Goal: Register for event/course

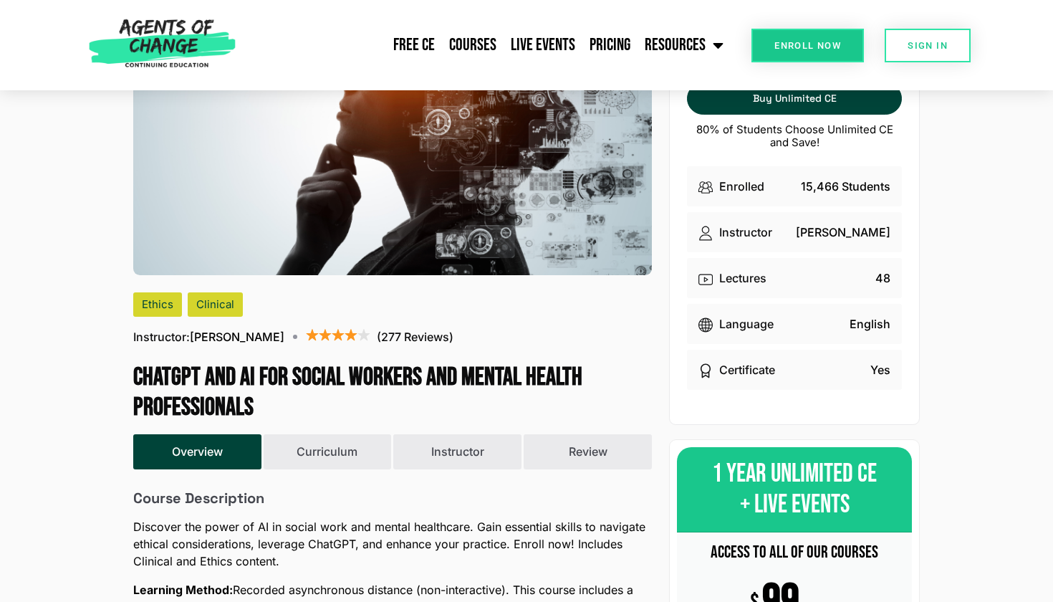
scroll to position [127, 0]
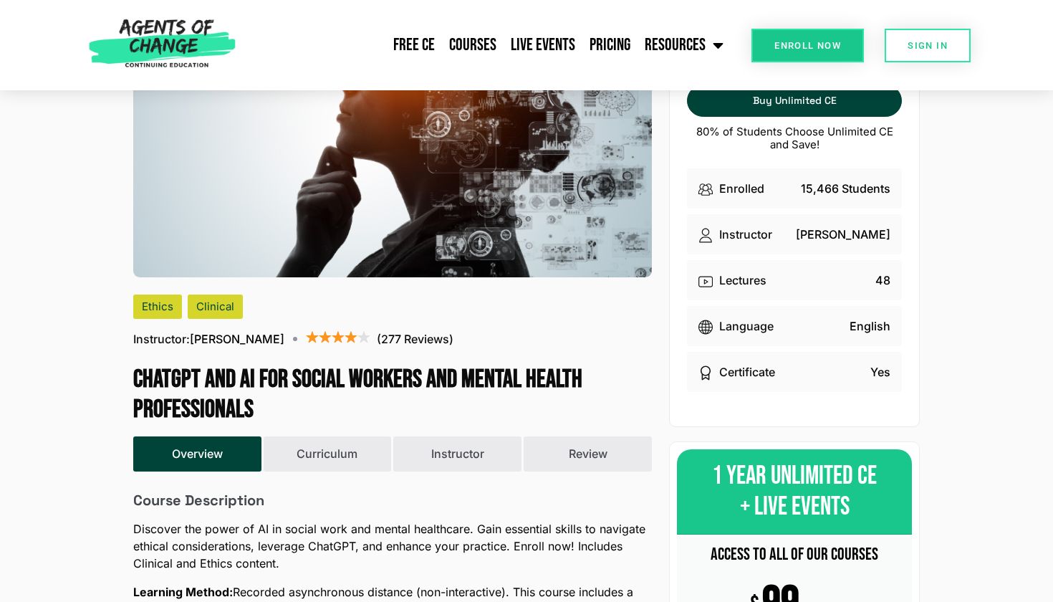
click at [784, 41] on span "Enroll Now" at bounding box center [807, 45] width 67 height 9
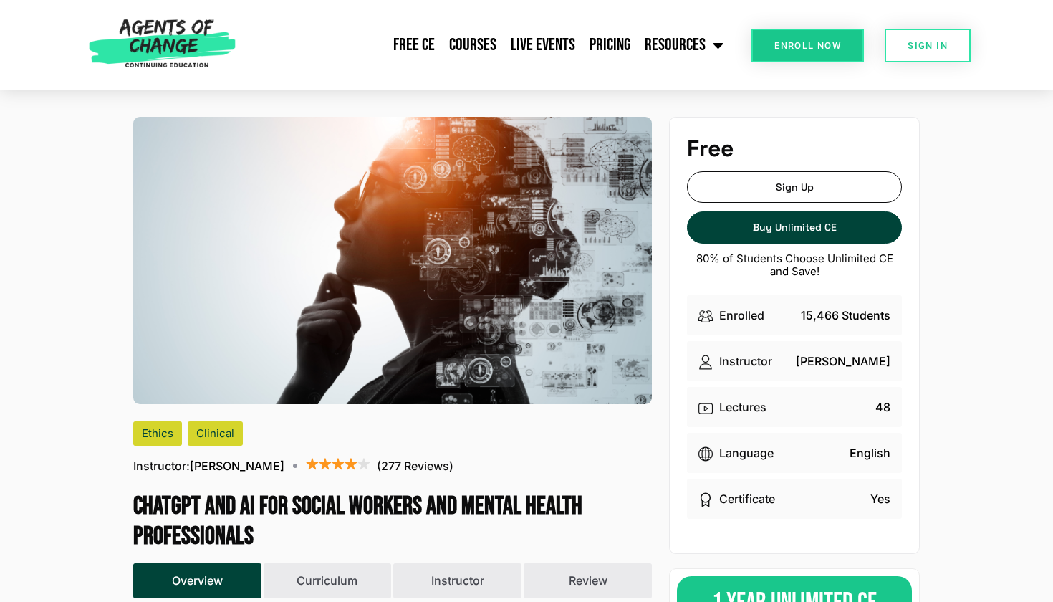
scroll to position [0, 0]
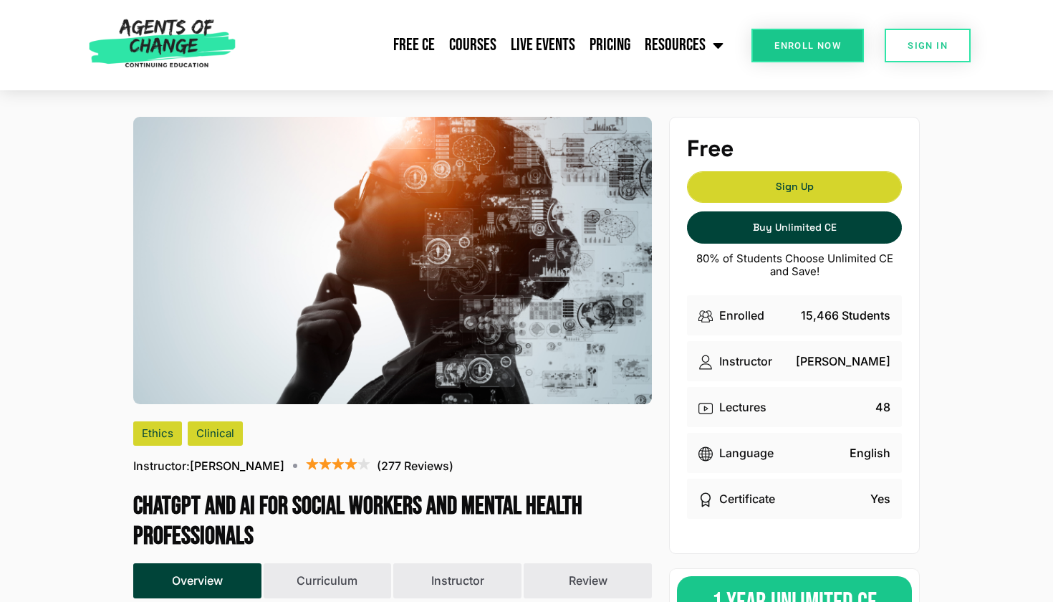
click at [731, 191] on span "Sign Up" at bounding box center [794, 187] width 213 height 10
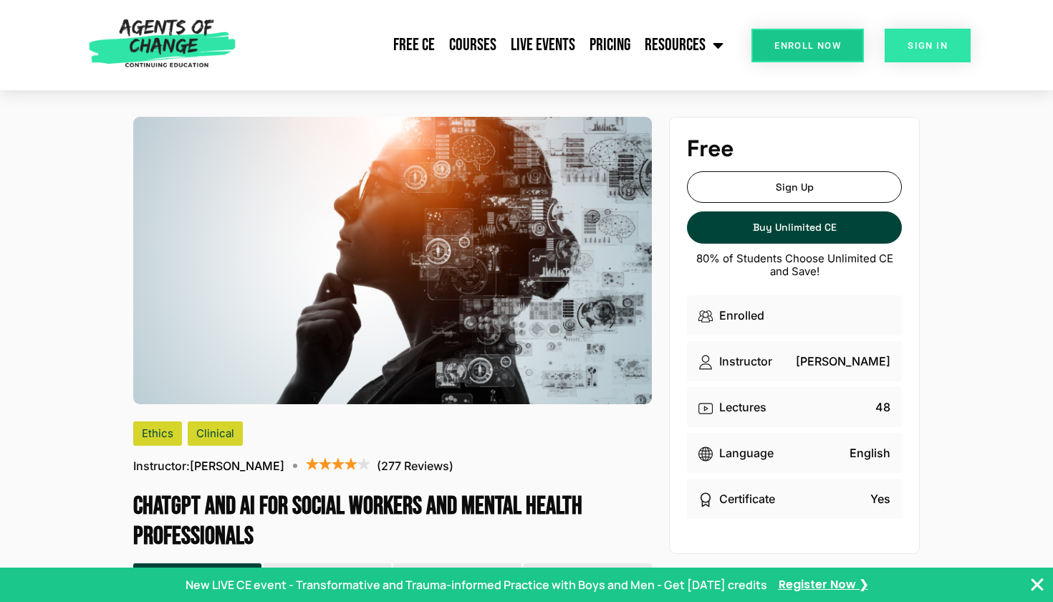
click at [933, 41] on span "SIGN IN" at bounding box center [928, 45] width 40 height 9
